Goal: Check status: Check status

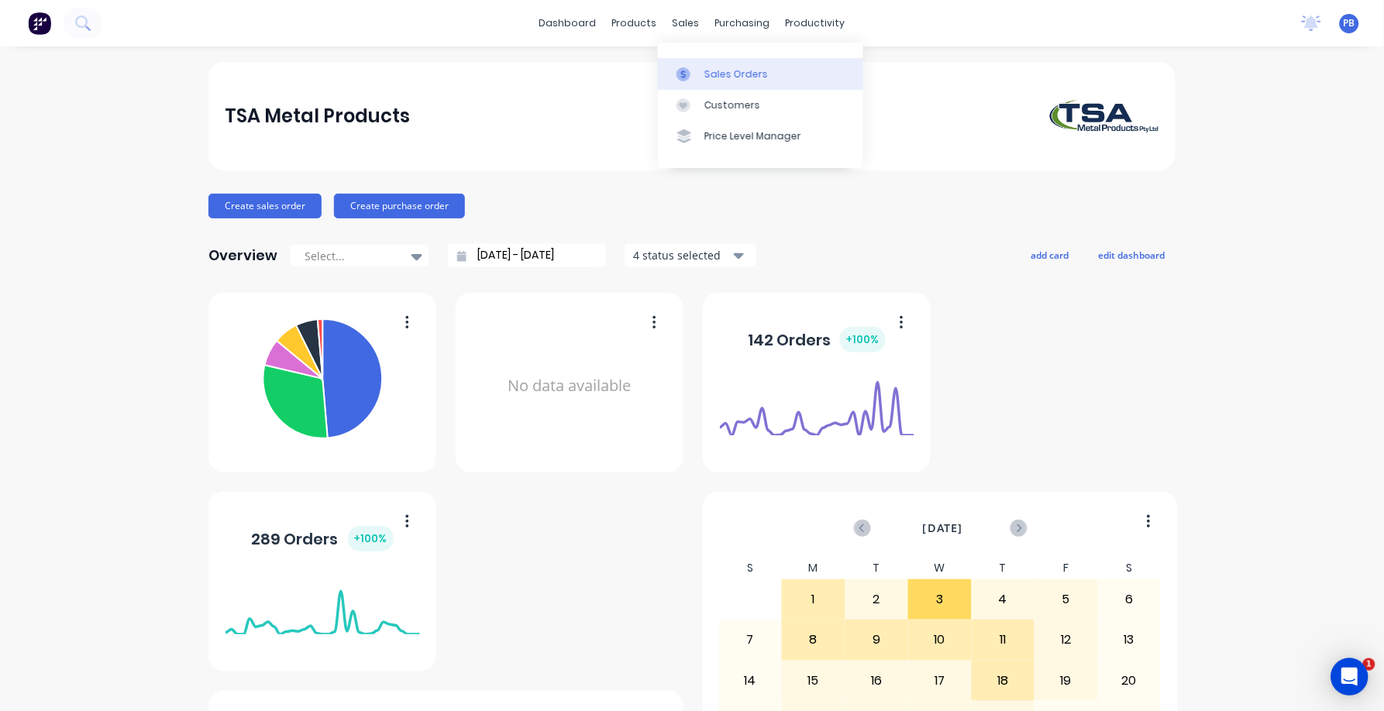
click at [718, 77] on div "Sales Orders" at bounding box center [736, 74] width 64 height 14
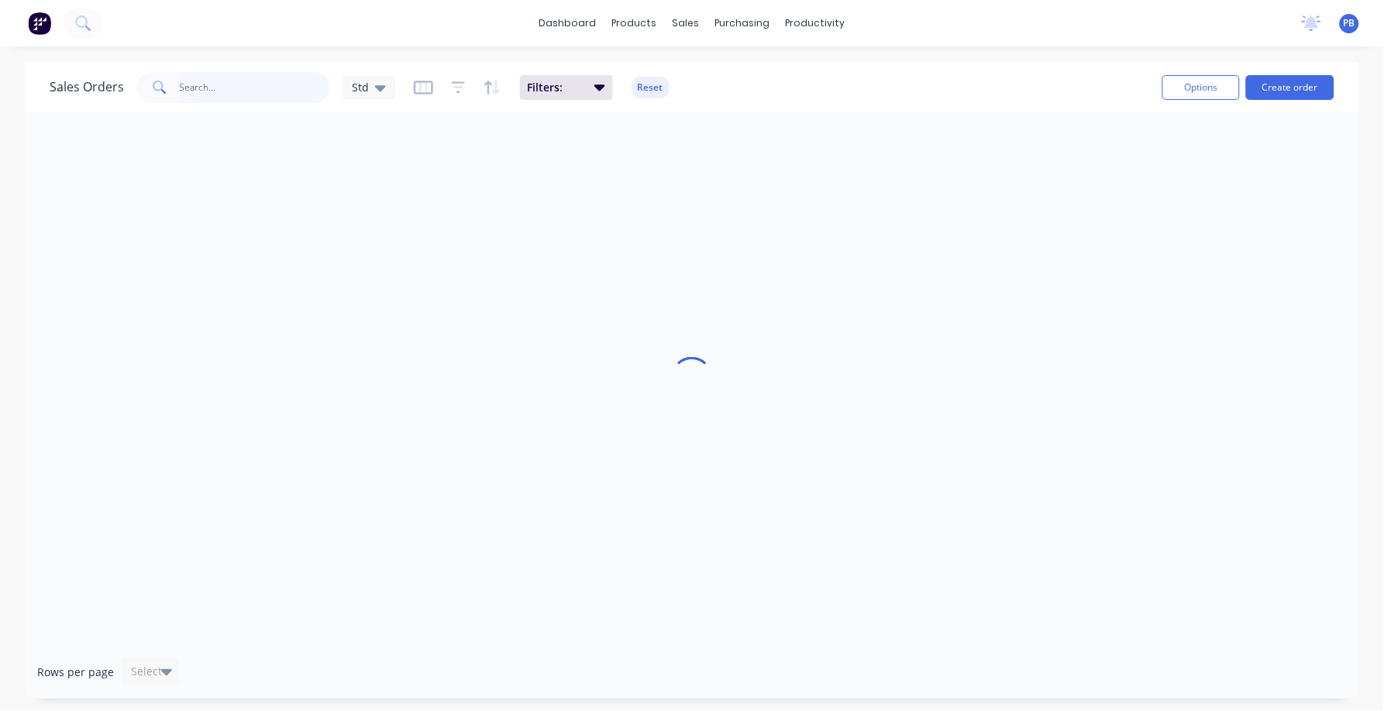
click at [232, 94] on input "text" at bounding box center [255, 87] width 151 height 31
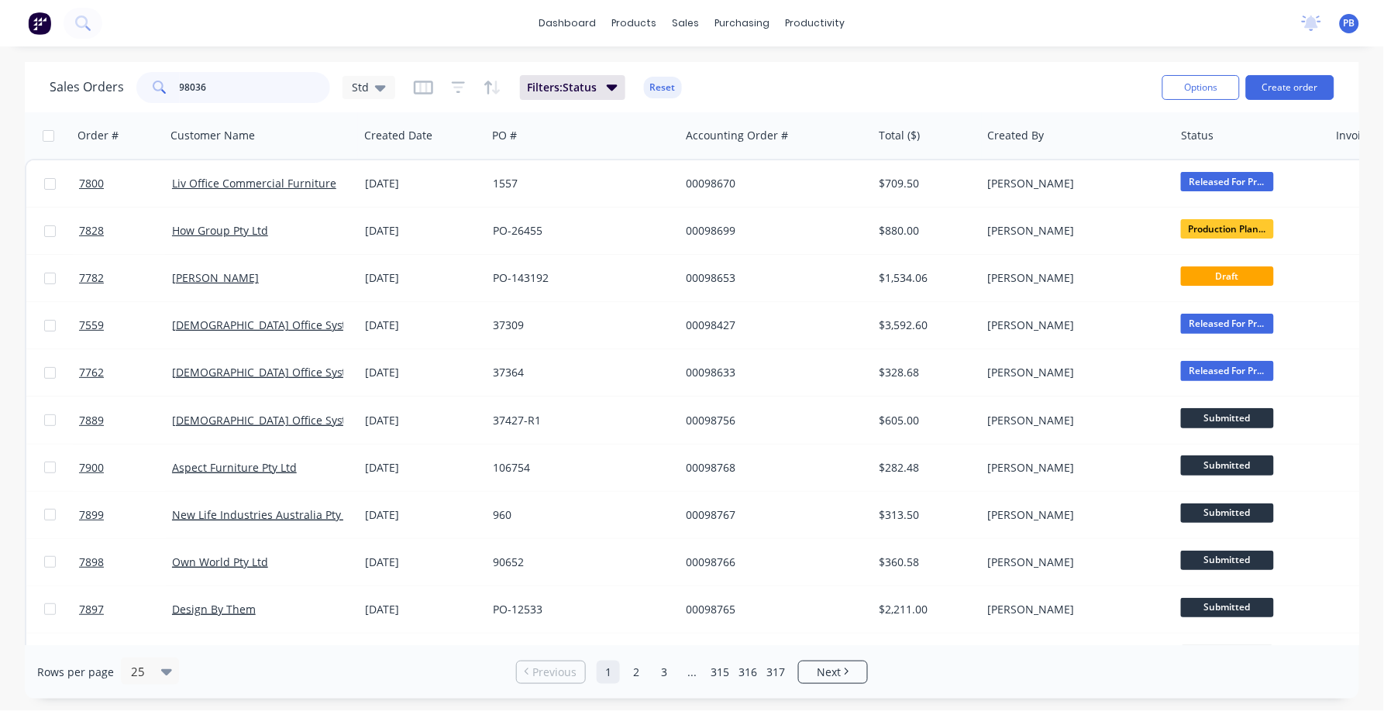
type input "98036"
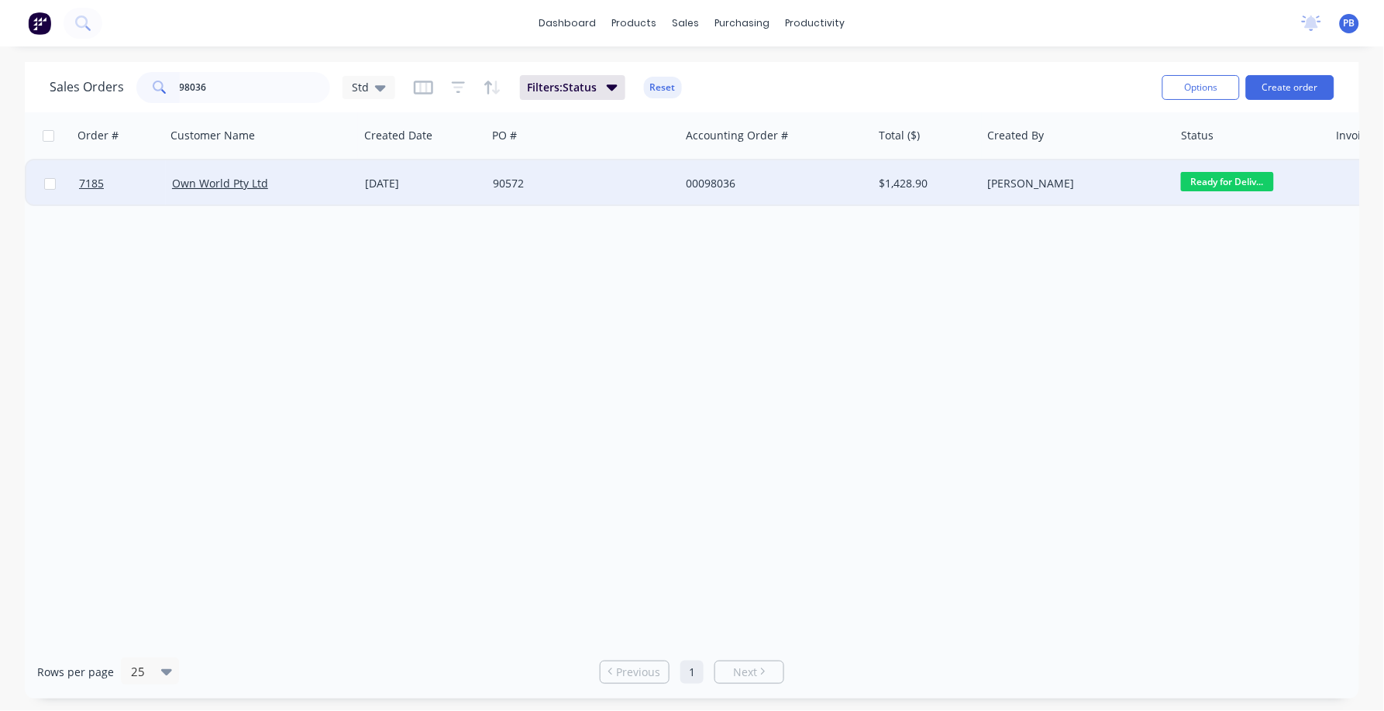
click at [709, 177] on div "00098036" at bounding box center [772, 183] width 172 height 15
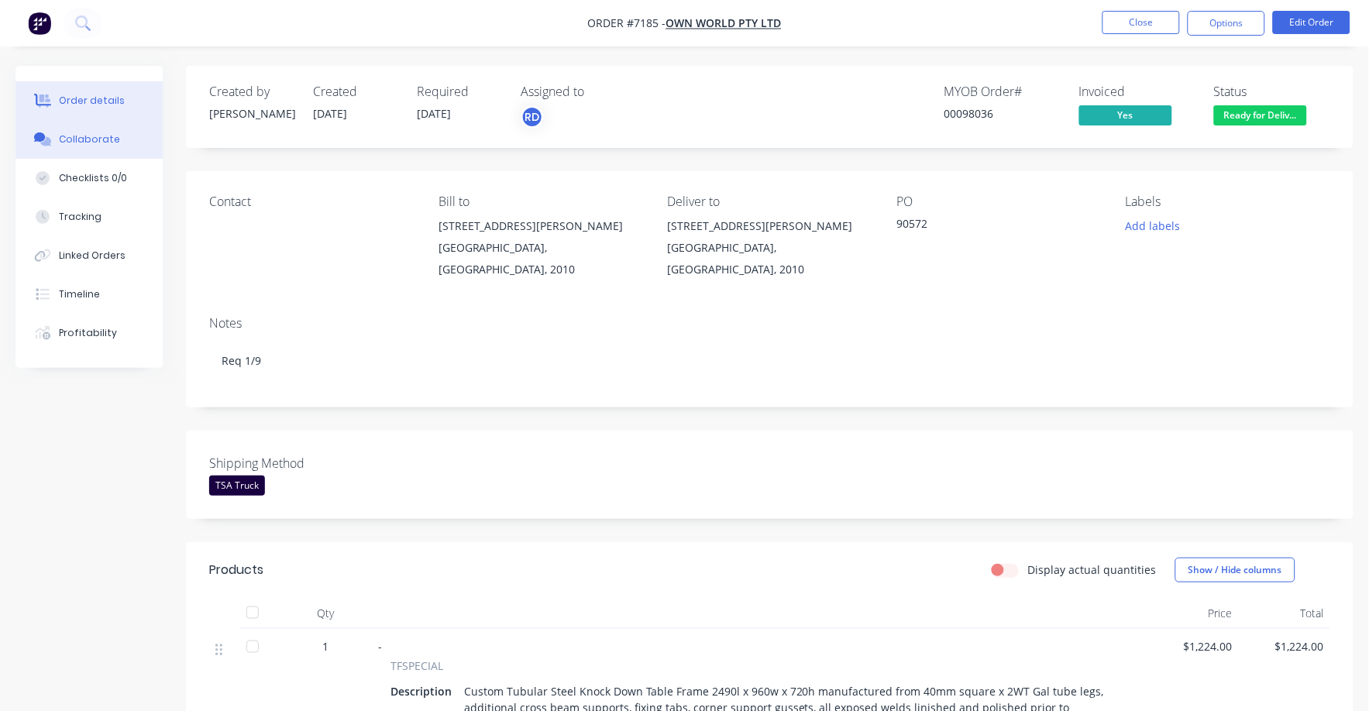
click at [55, 138] on button "Collaborate" at bounding box center [88, 139] width 147 height 39
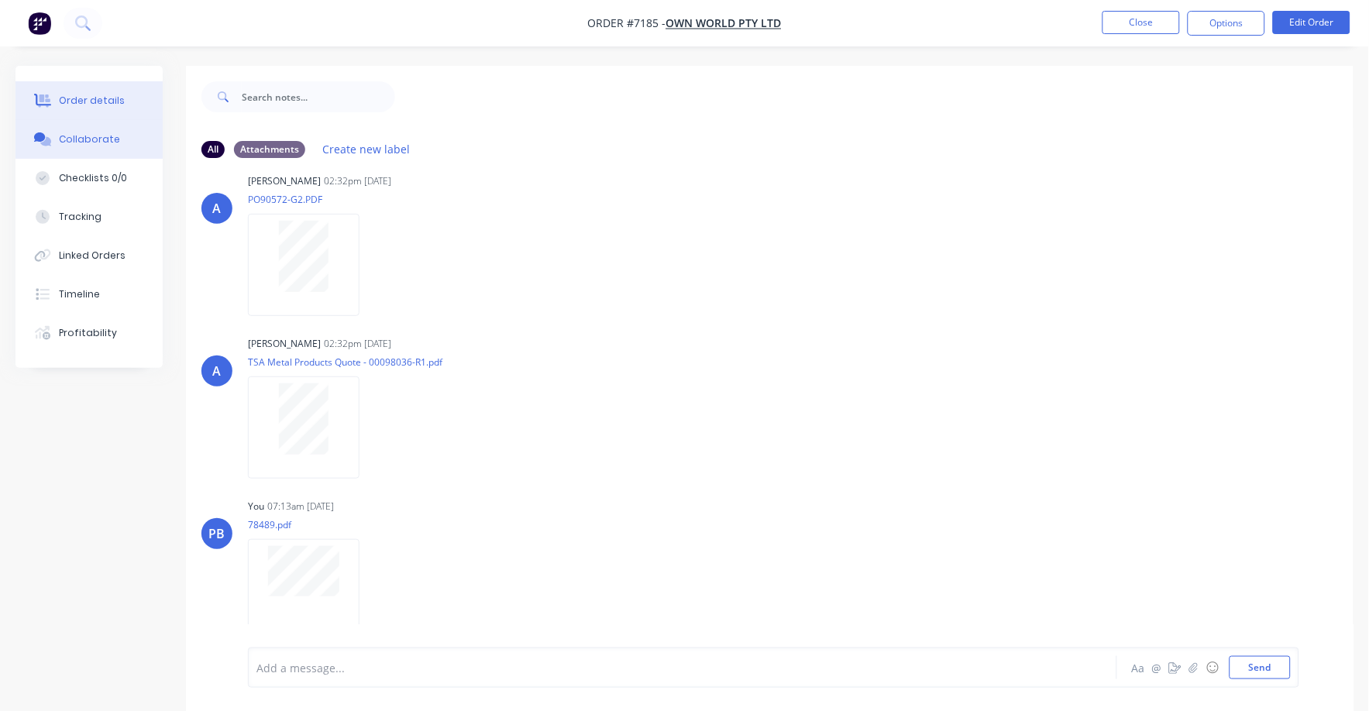
click at [102, 91] on button "Order details" at bounding box center [88, 100] width 147 height 39
